Goal: Transaction & Acquisition: Purchase product/service

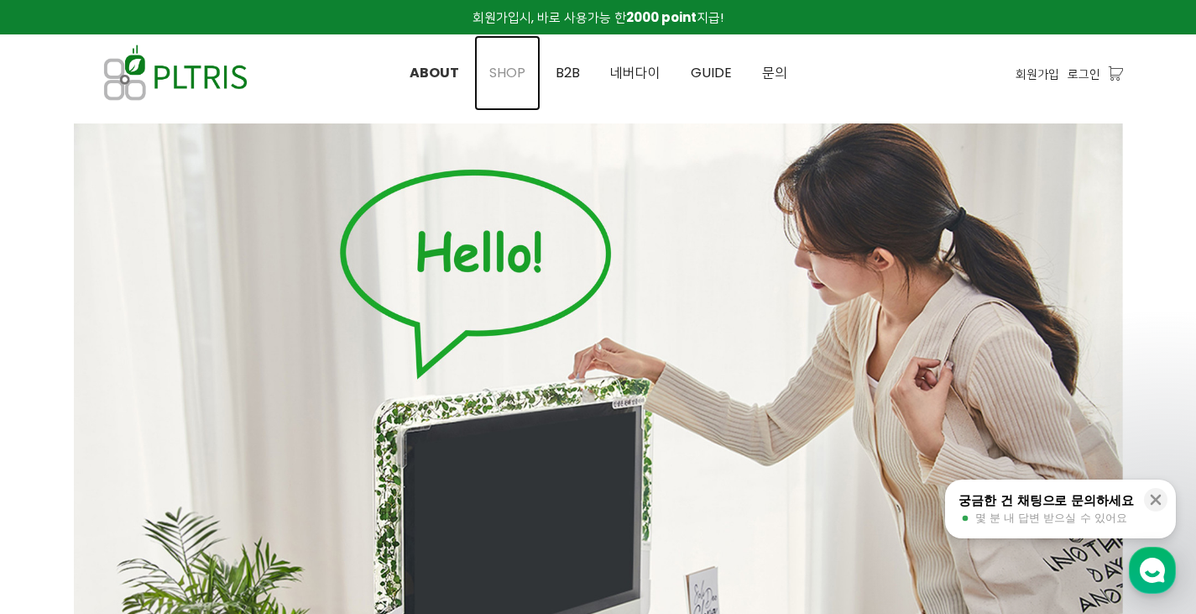
click at [505, 74] on span "SHOP" at bounding box center [507, 72] width 36 height 19
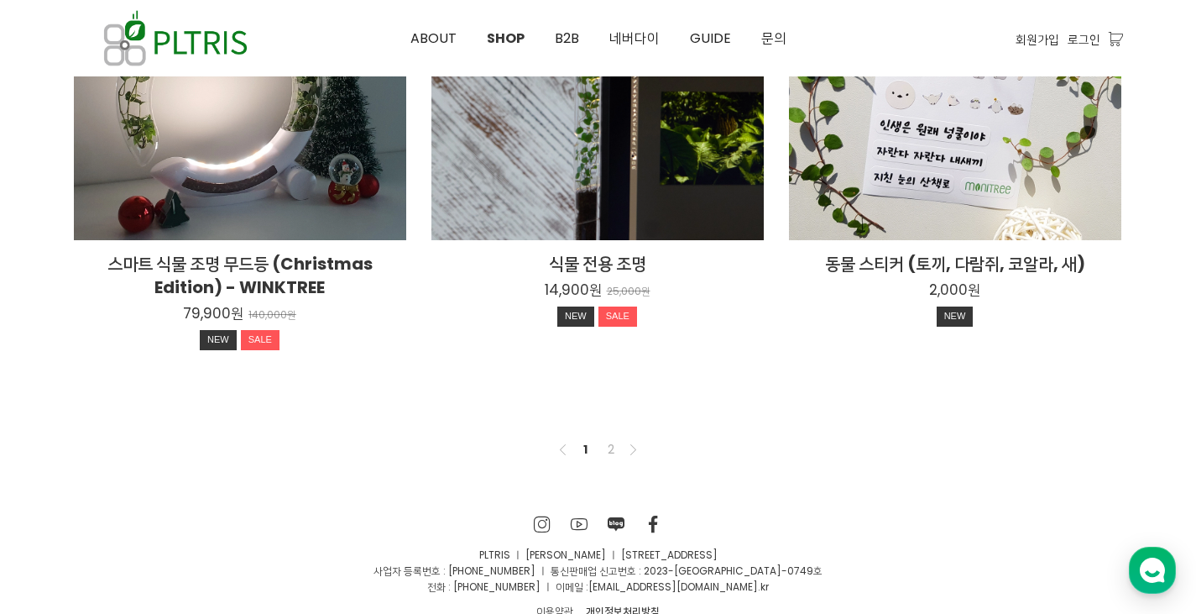
scroll to position [1414, 0]
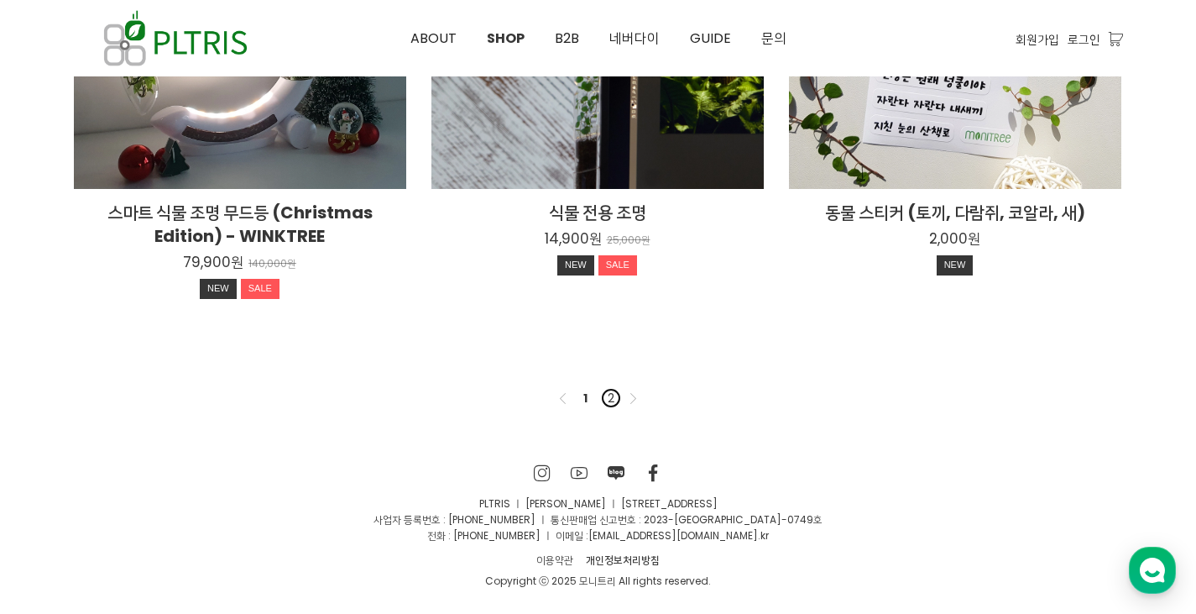
click at [614, 402] on link "2" at bounding box center [611, 398] width 20 height 20
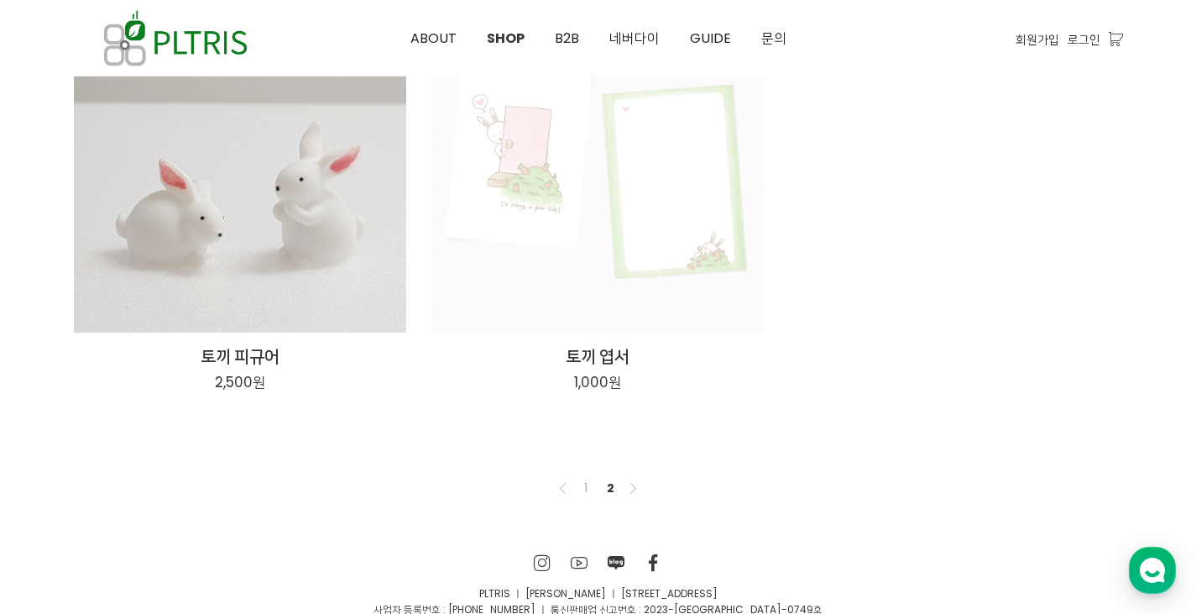
scroll to position [208, 0]
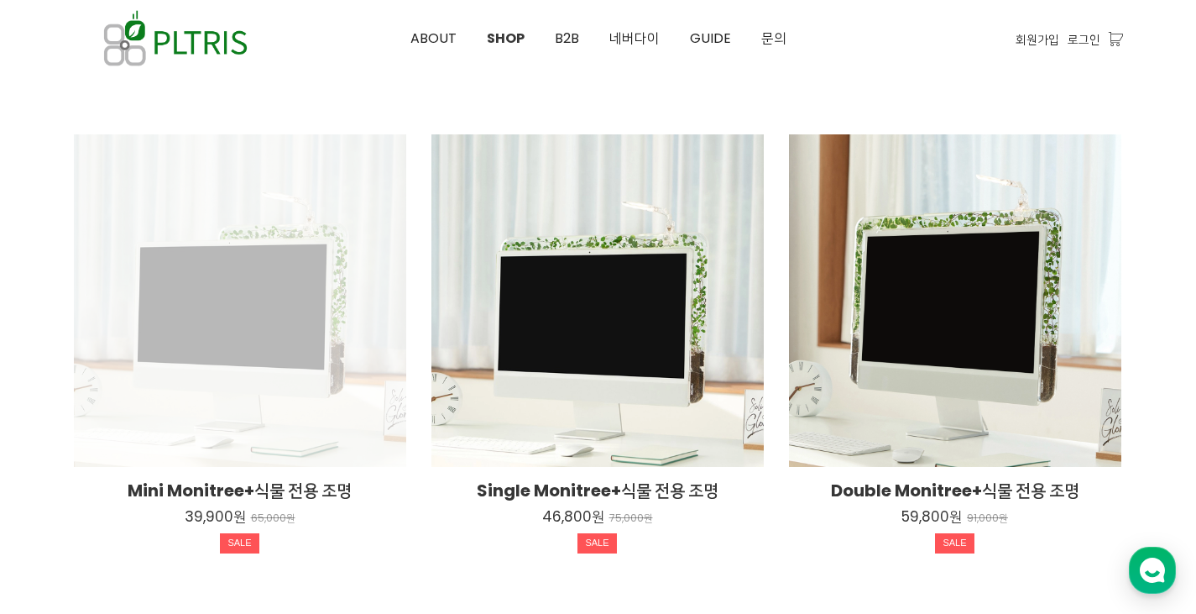
scroll to position [826, 0]
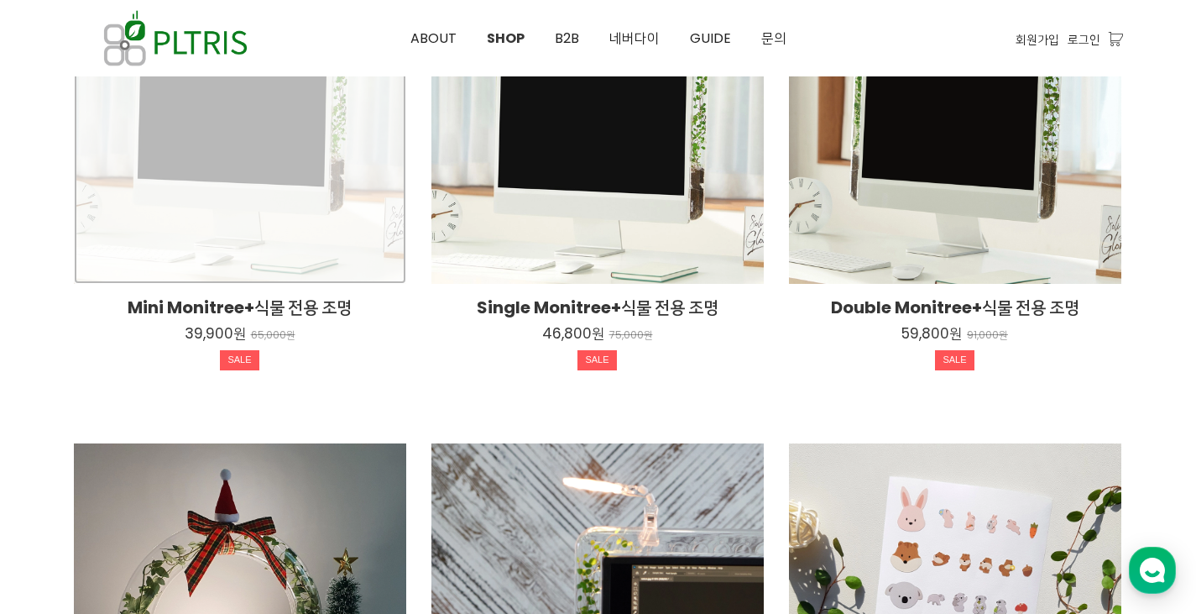
click at [203, 144] on div "Mini Monitree+식물 전용 조명 39,900원 65,000원 SALE" at bounding box center [240, 117] width 332 height 332
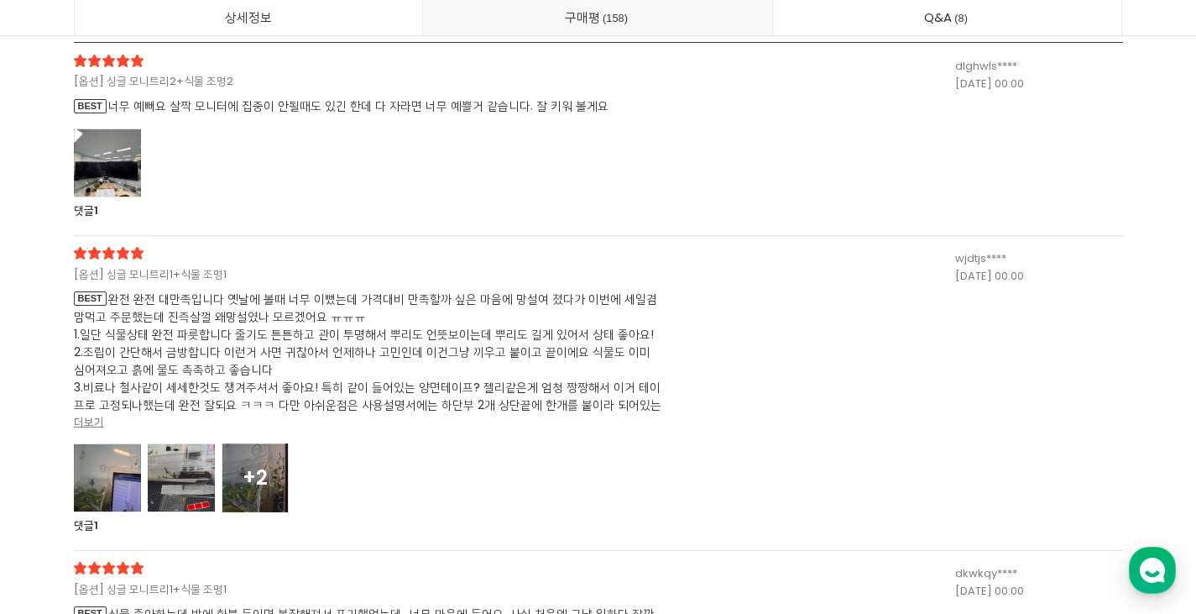
scroll to position [45660, 0]
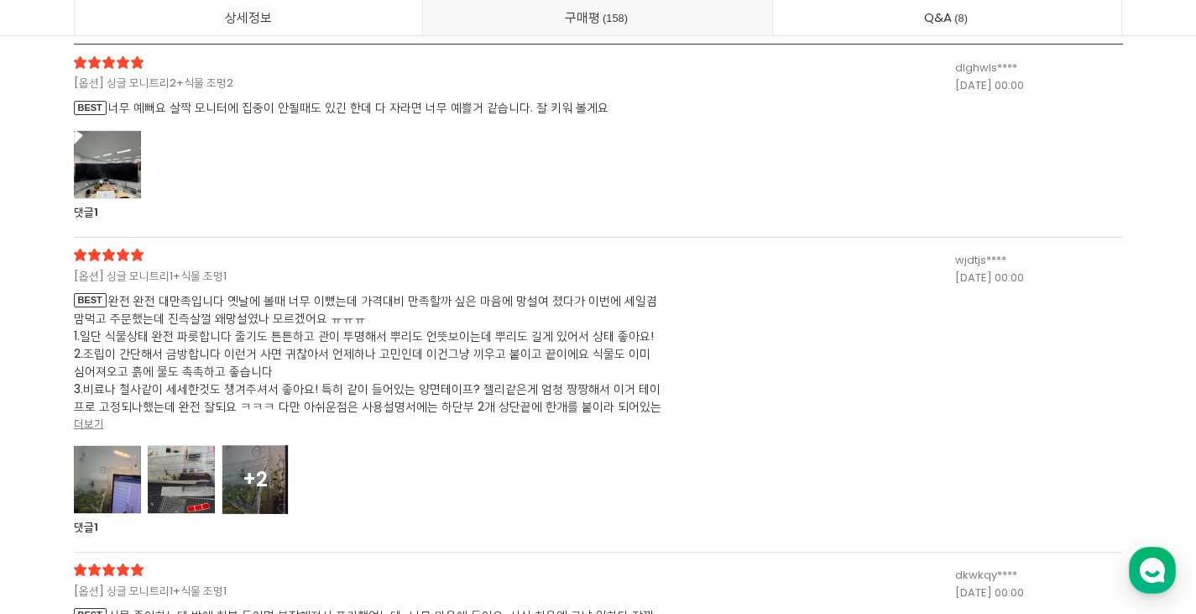
click at [100, 475] on div at bounding box center [107, 479] width 67 height 69
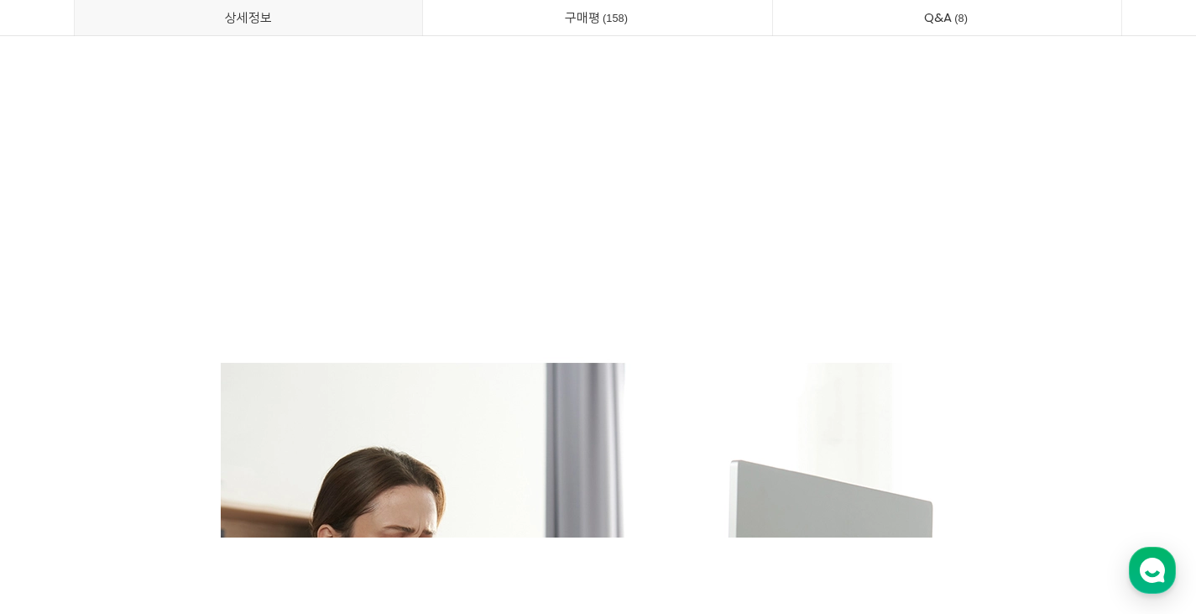
scroll to position [0, 0]
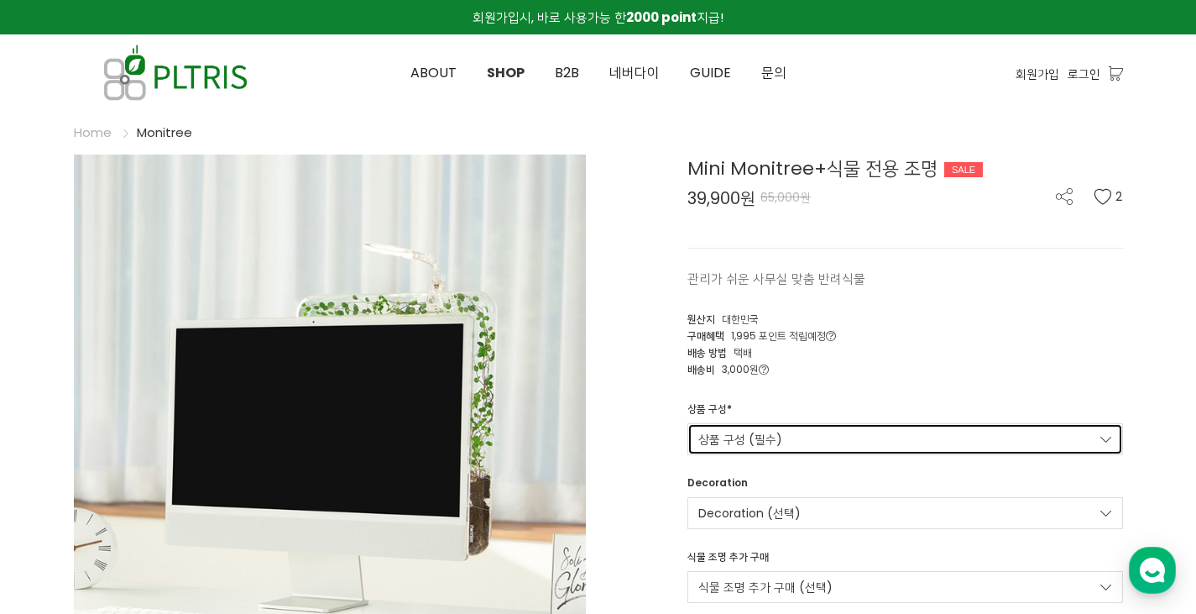
click at [784, 436] on link "상품 구성 (필수)" at bounding box center [906, 439] width 436 height 32
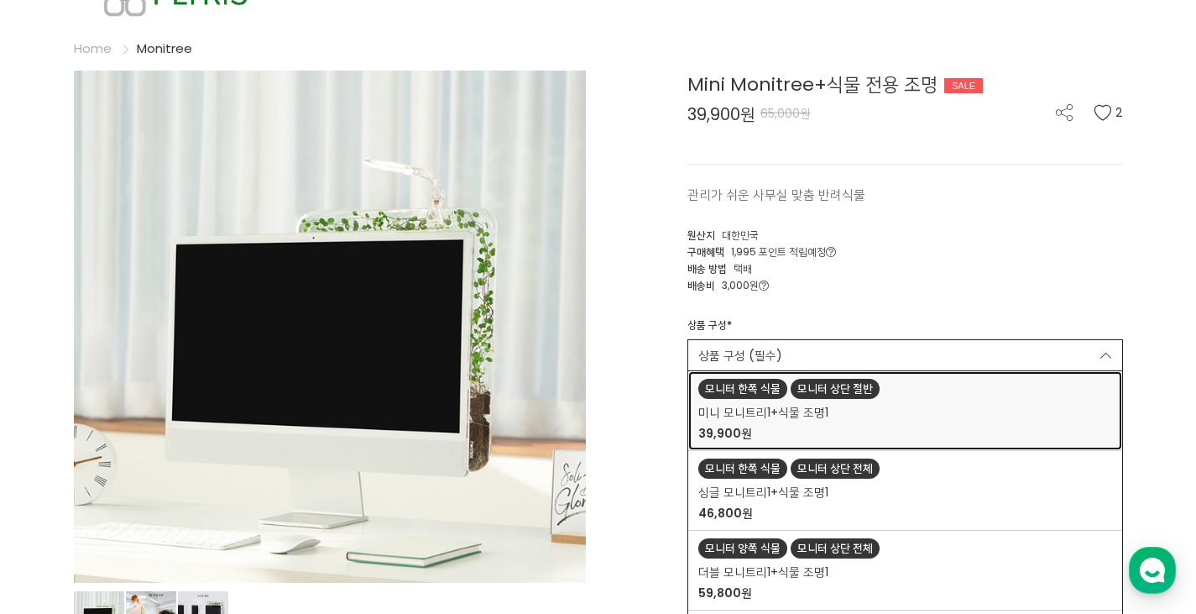
click at [790, 409] on span "미니 모니트리1+식물 조명1" at bounding box center [763, 413] width 130 height 18
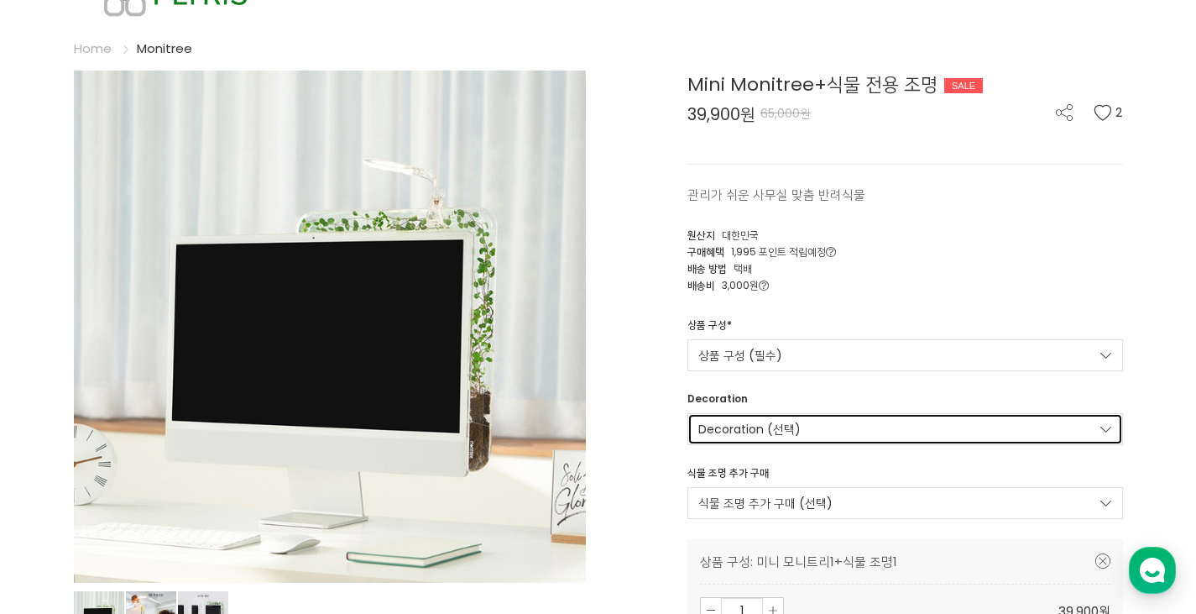
click at [803, 422] on link "Decoration (선택)" at bounding box center [906, 429] width 436 height 32
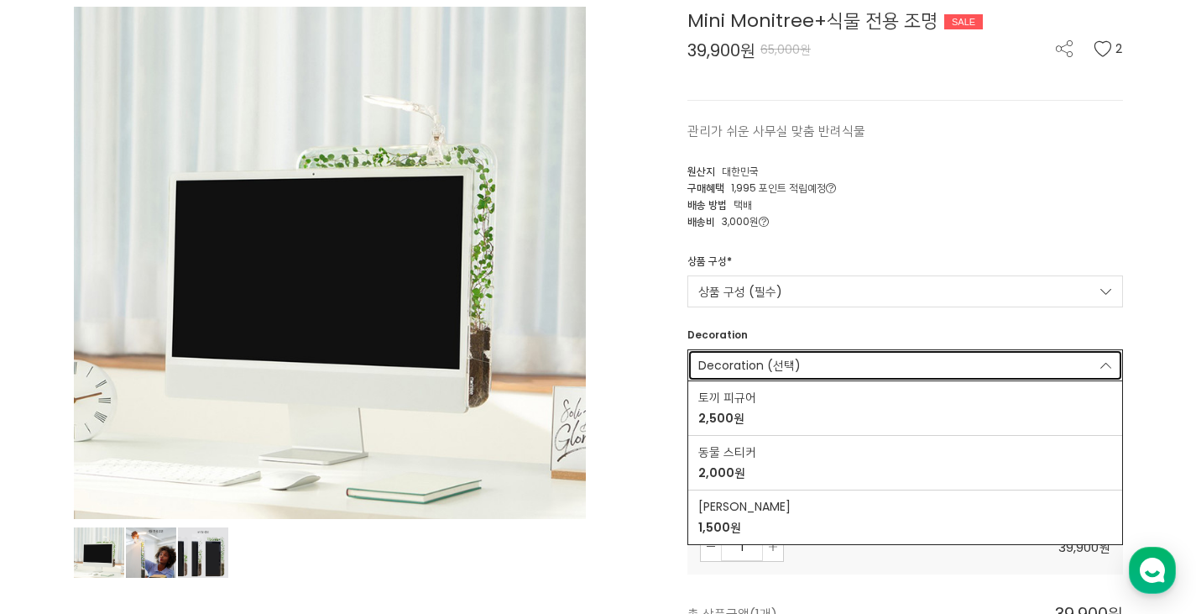
scroll to position [168, 0]
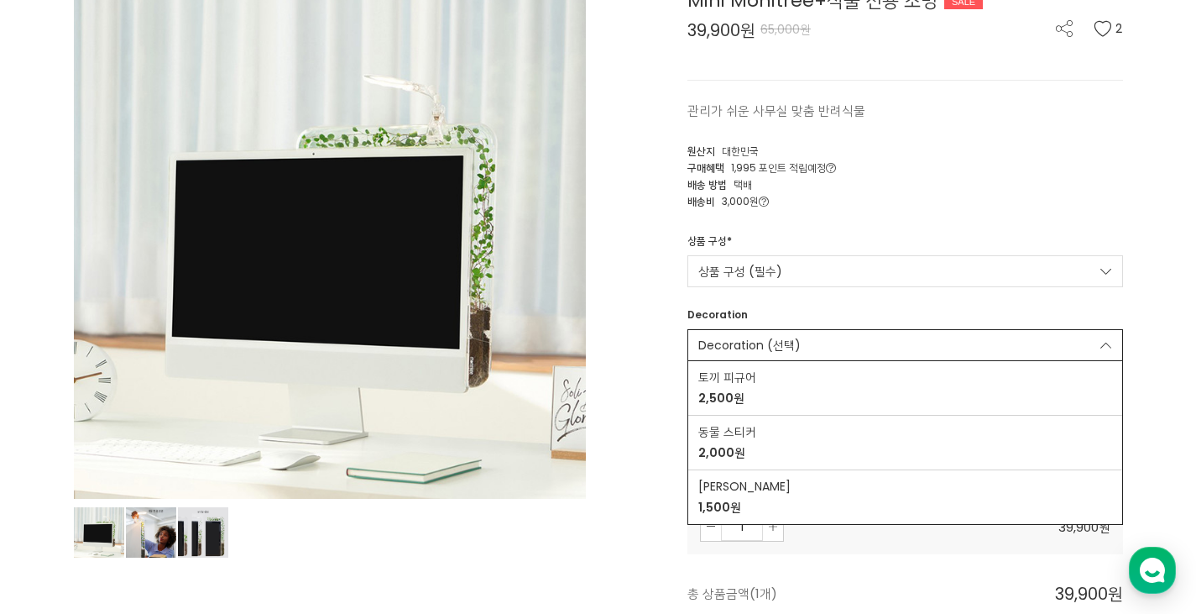
click at [634, 423] on div "Mini Monitree+식물 전용 조명 SALE 39,900원 65,000원 2 관리가 쉬운 사무실 맞춤 반려식물 2 [GEOGRAPHIC_…" at bounding box center [867, 353] width 512 height 732
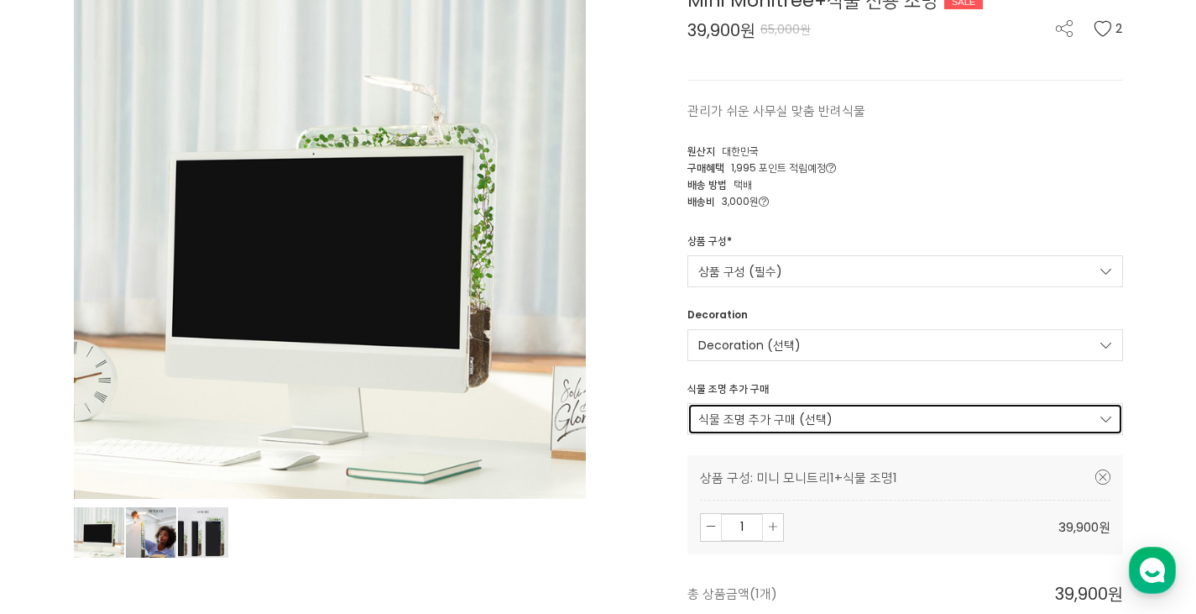
click at [748, 416] on link "식물 조명 추가 구매 (선택)" at bounding box center [906, 419] width 436 height 32
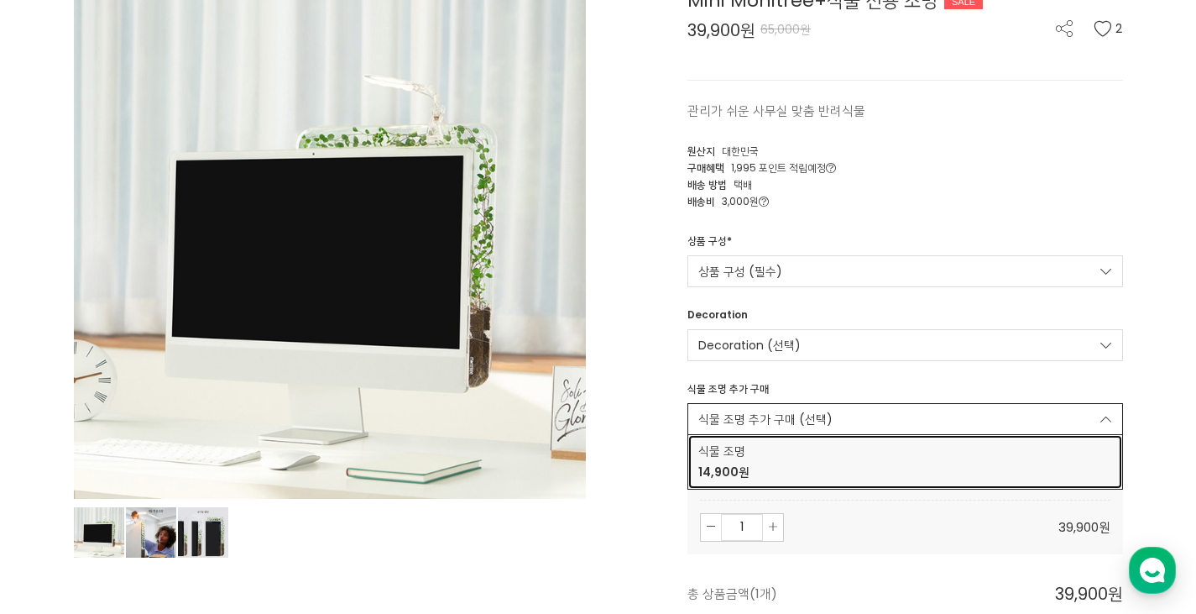
click at [728, 468] on strong "14,900원" at bounding box center [723, 471] width 51 height 17
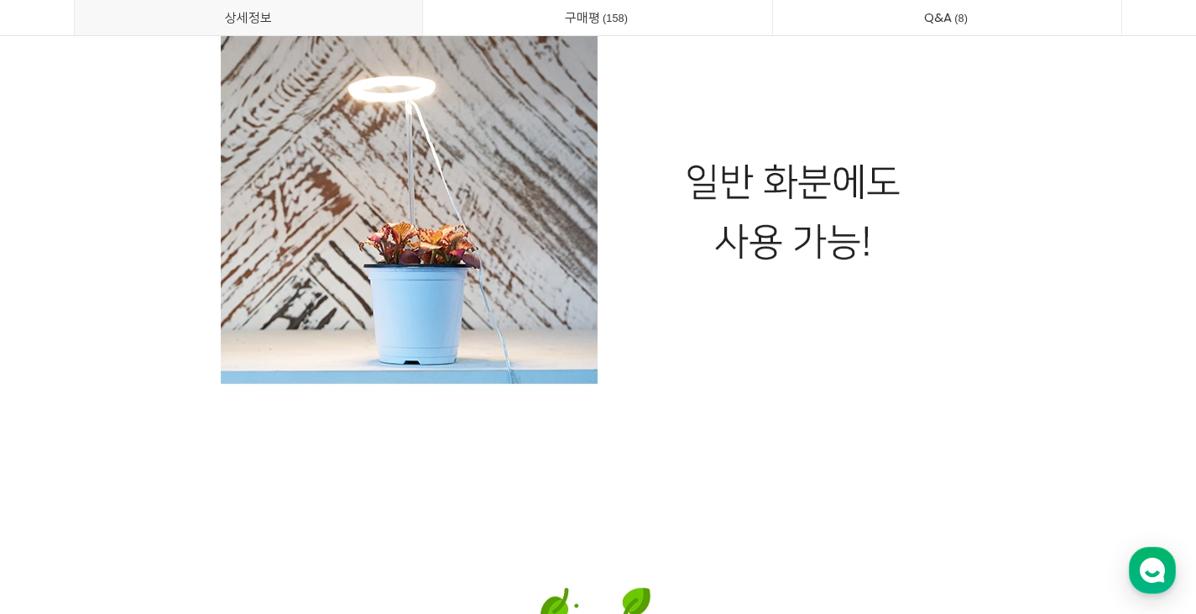
scroll to position [28625, 0]
